Goal: Information Seeking & Learning: Learn about a topic

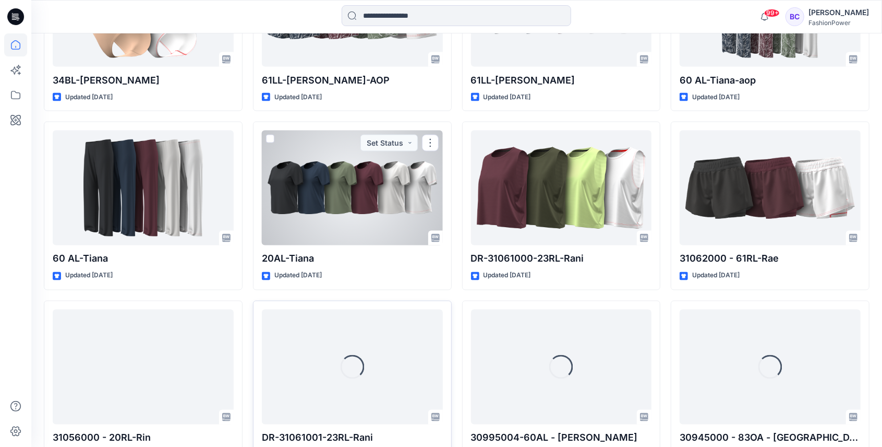
scroll to position [1183, 0]
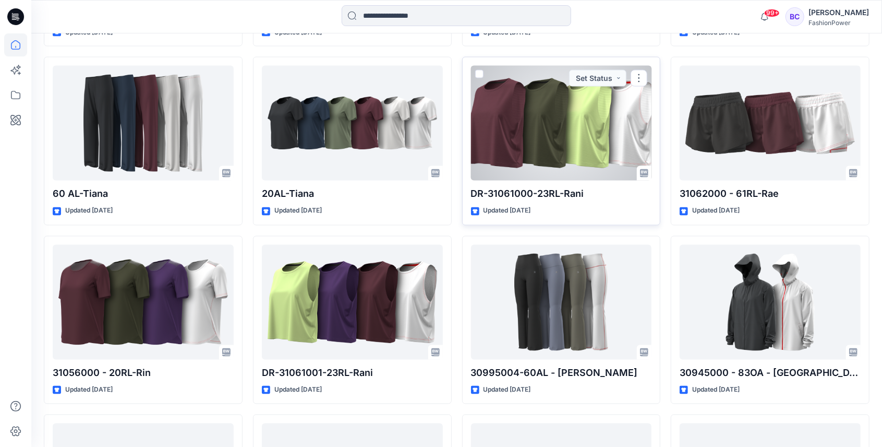
click at [526, 125] on div at bounding box center [561, 123] width 181 height 115
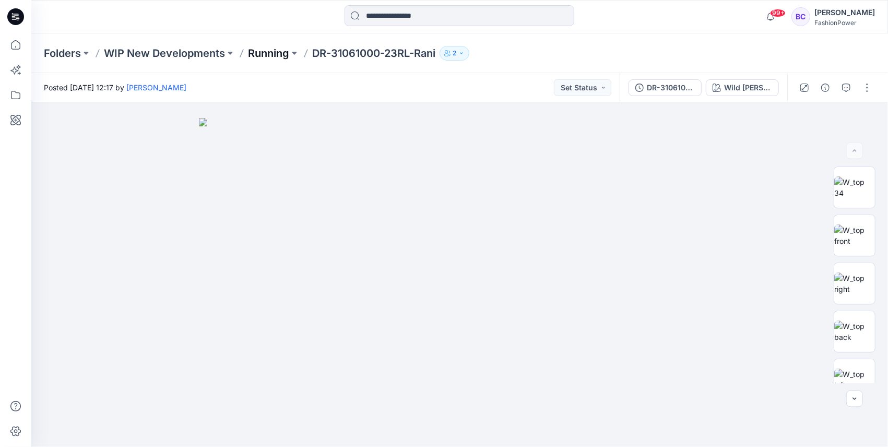
click at [276, 53] on p "Running" at bounding box center [268, 53] width 41 height 15
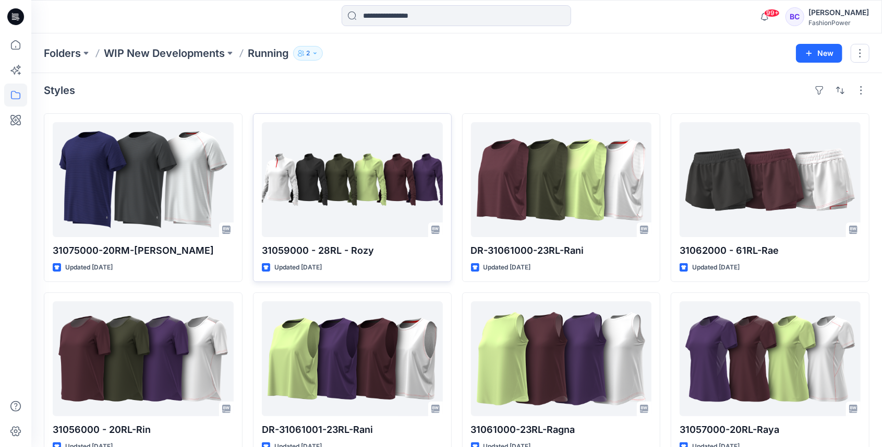
scroll to position [29, 0]
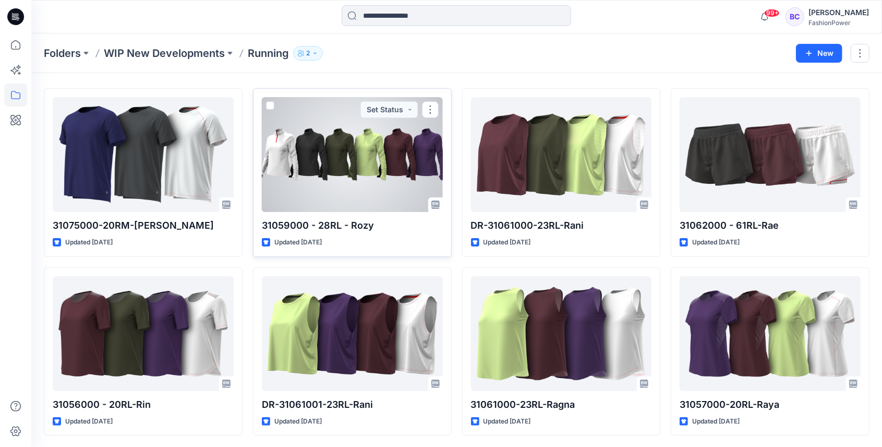
click at [377, 163] on div at bounding box center [352, 154] width 181 height 115
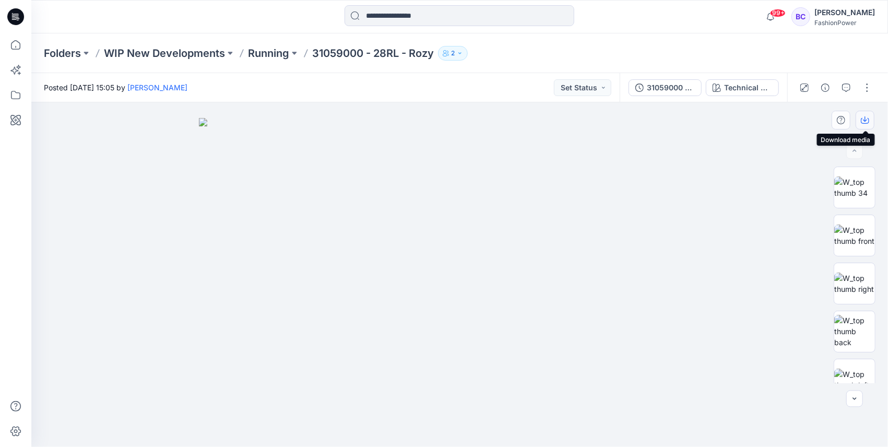
click at [866, 122] on icon "button" at bounding box center [865, 120] width 8 height 8
drag, startPoint x: 852, startPoint y: 228, endPoint x: 850, endPoint y: 167, distance: 60.6
click at [852, 229] on img at bounding box center [854, 235] width 41 height 22
click at [864, 120] on icon "button" at bounding box center [865, 120] width 8 height 8
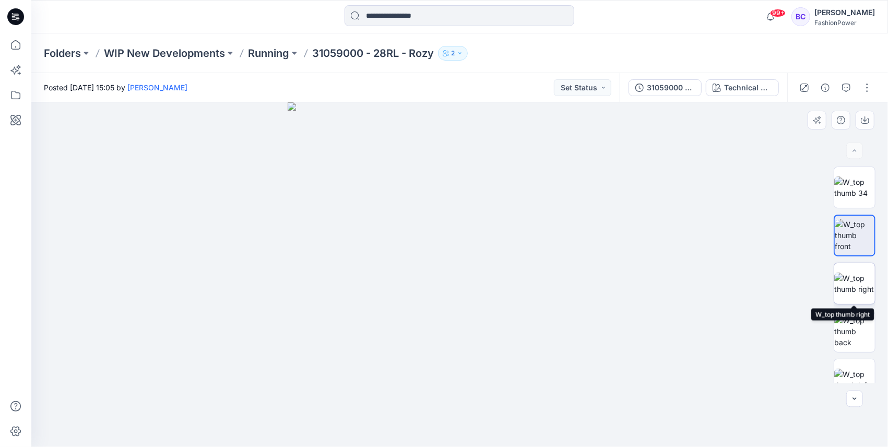
click at [835, 272] on img at bounding box center [854, 283] width 41 height 22
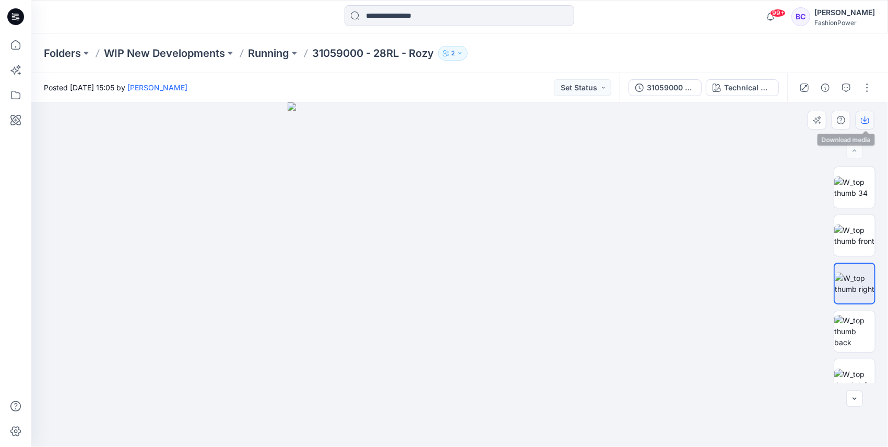
click at [861, 122] on icon "button" at bounding box center [865, 121] width 8 height 6
click at [853, 368] on img at bounding box center [854, 379] width 41 height 22
click at [864, 122] on icon "button" at bounding box center [865, 120] width 8 height 8
click at [859, 308] on div at bounding box center [854, 274] width 42 height 217
click at [855, 320] on img at bounding box center [854, 331] width 41 height 33
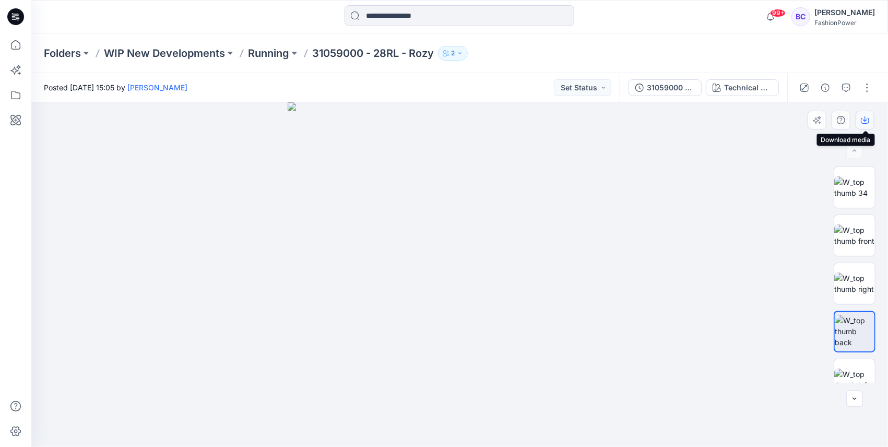
click at [860, 123] on button "button" at bounding box center [864, 120] width 19 height 19
click at [426, 18] on input at bounding box center [459, 15] width 230 height 21
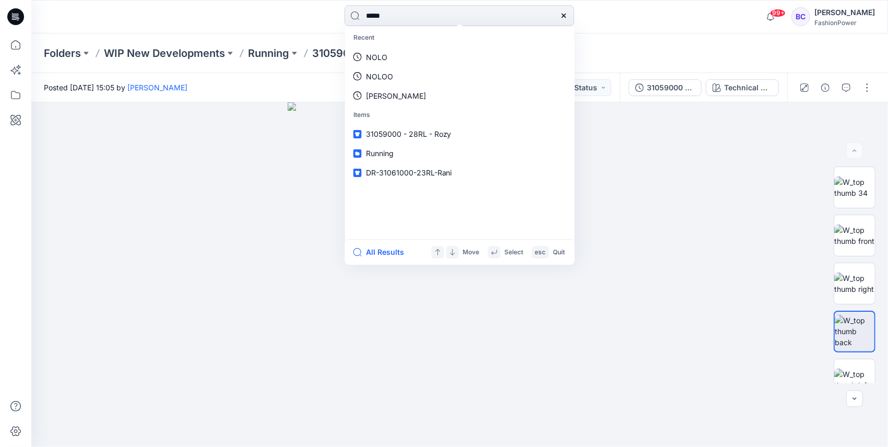
type input "******"
